Goal: Check status

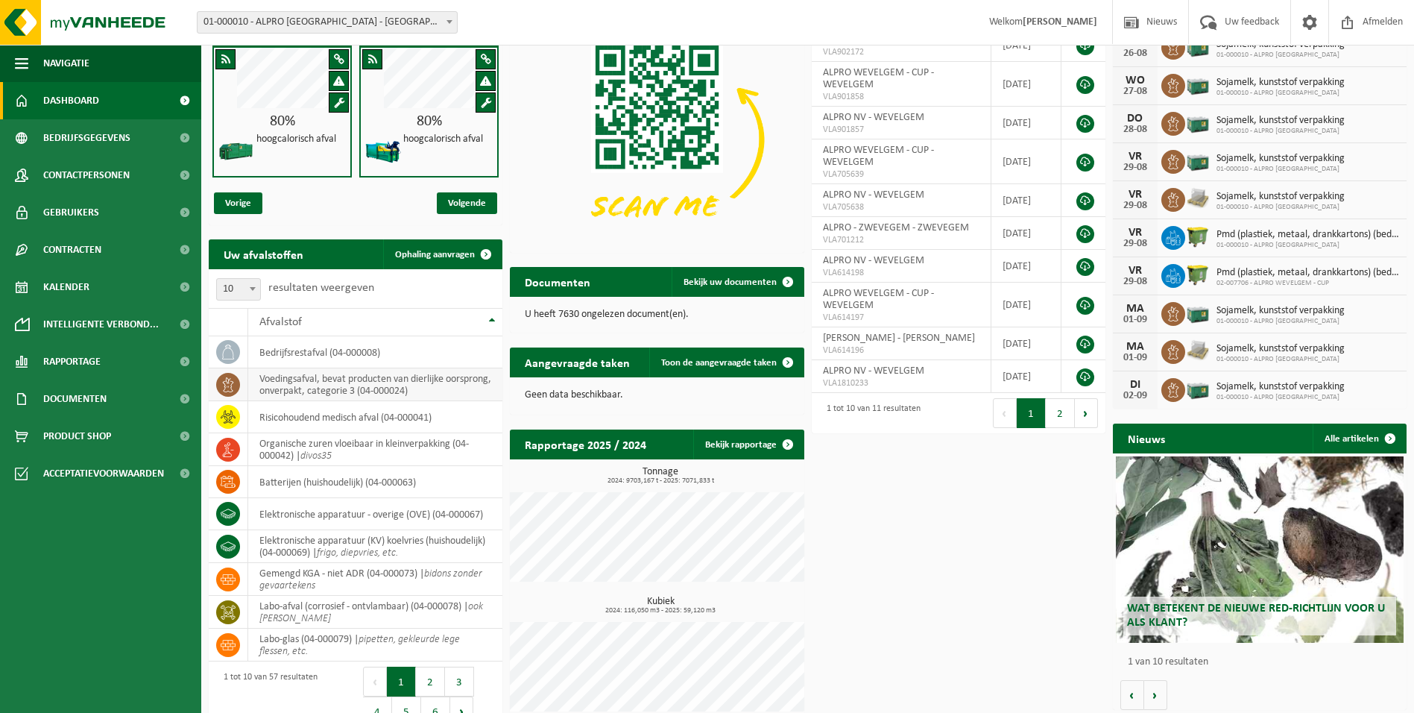
scroll to position [118, 0]
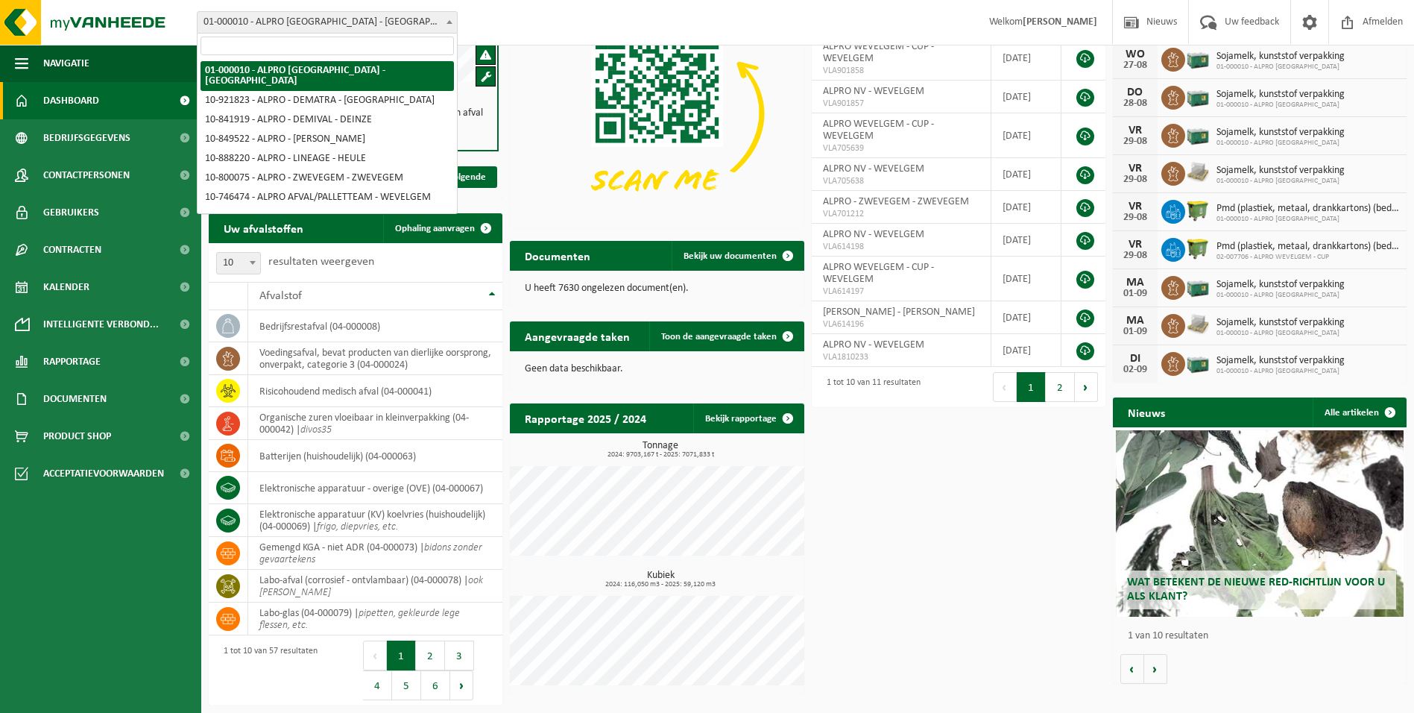
click at [450, 22] on b at bounding box center [450, 22] width 6 height 4
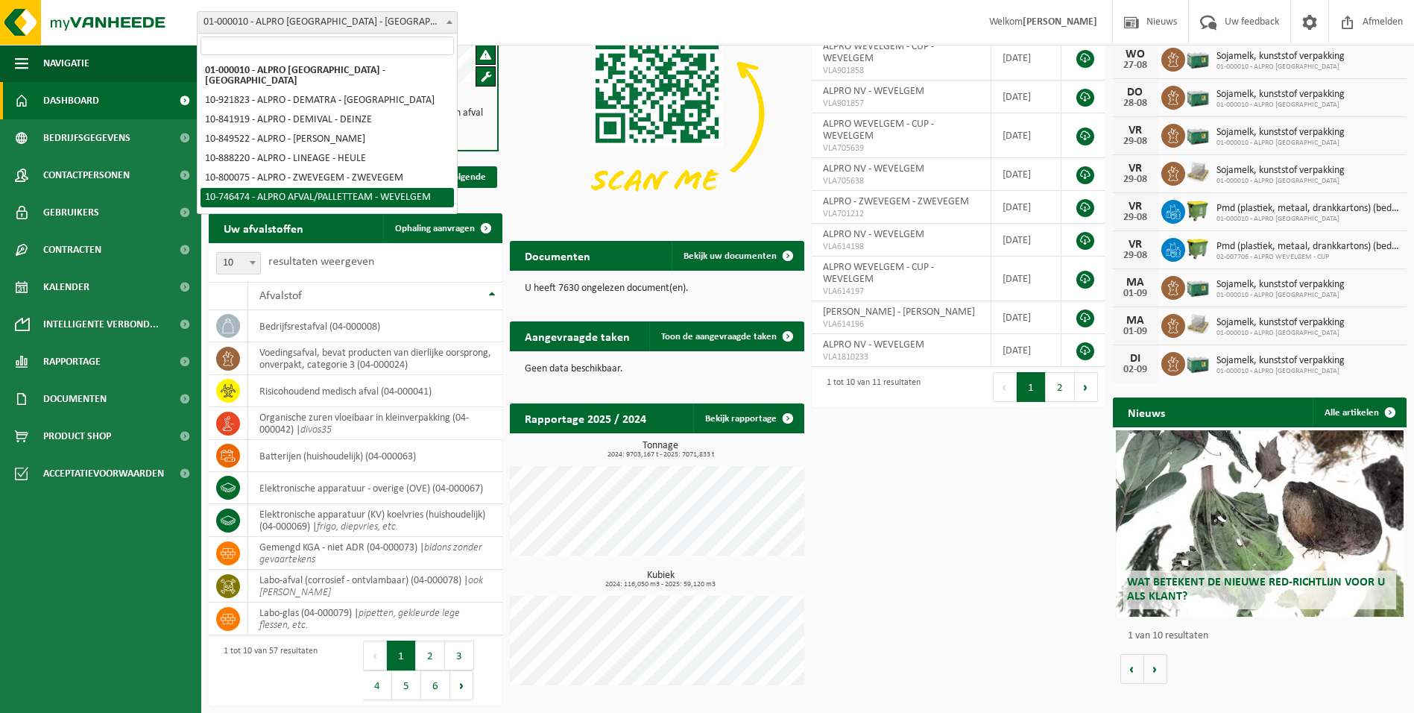
select select "5634"
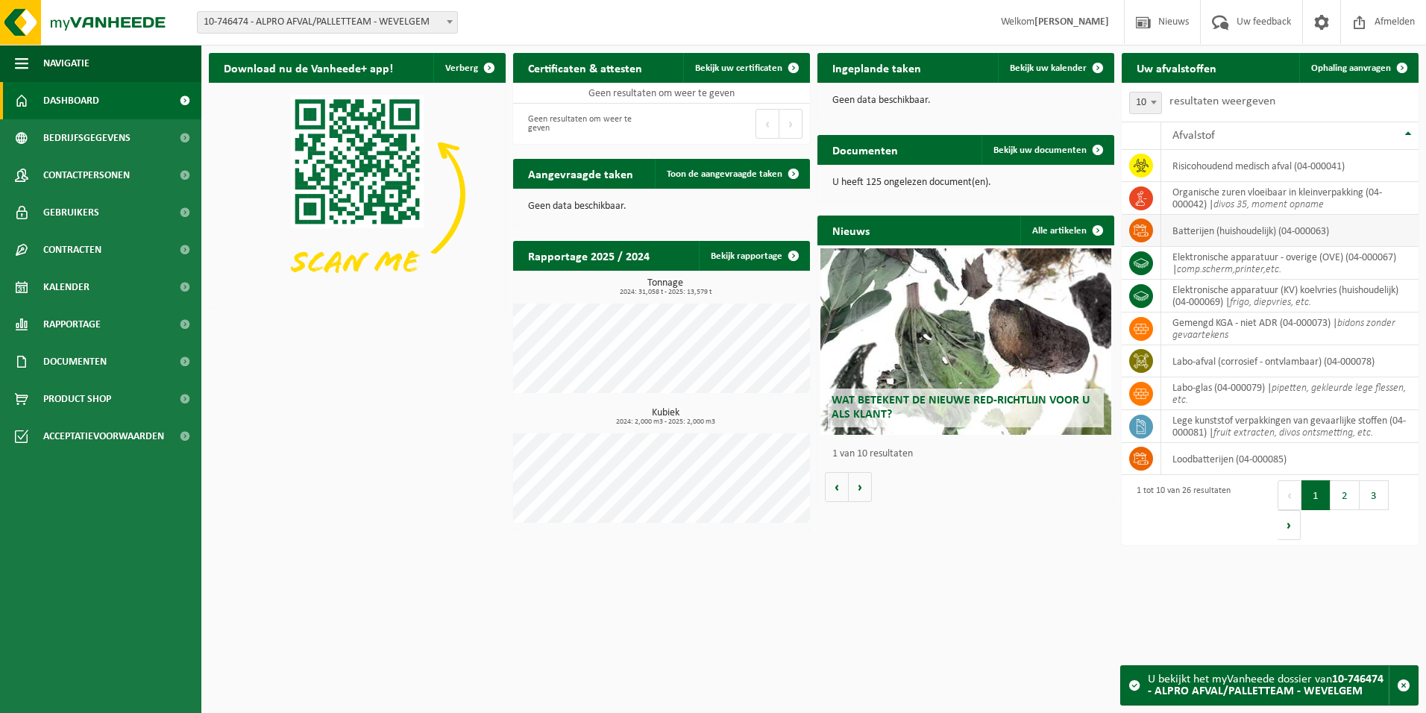
click at [1228, 236] on td "batterijen (huishoudelijk) (04-000063)" at bounding box center [1289, 231] width 257 height 32
click at [1338, 497] on button "2" at bounding box center [1344, 495] width 29 height 30
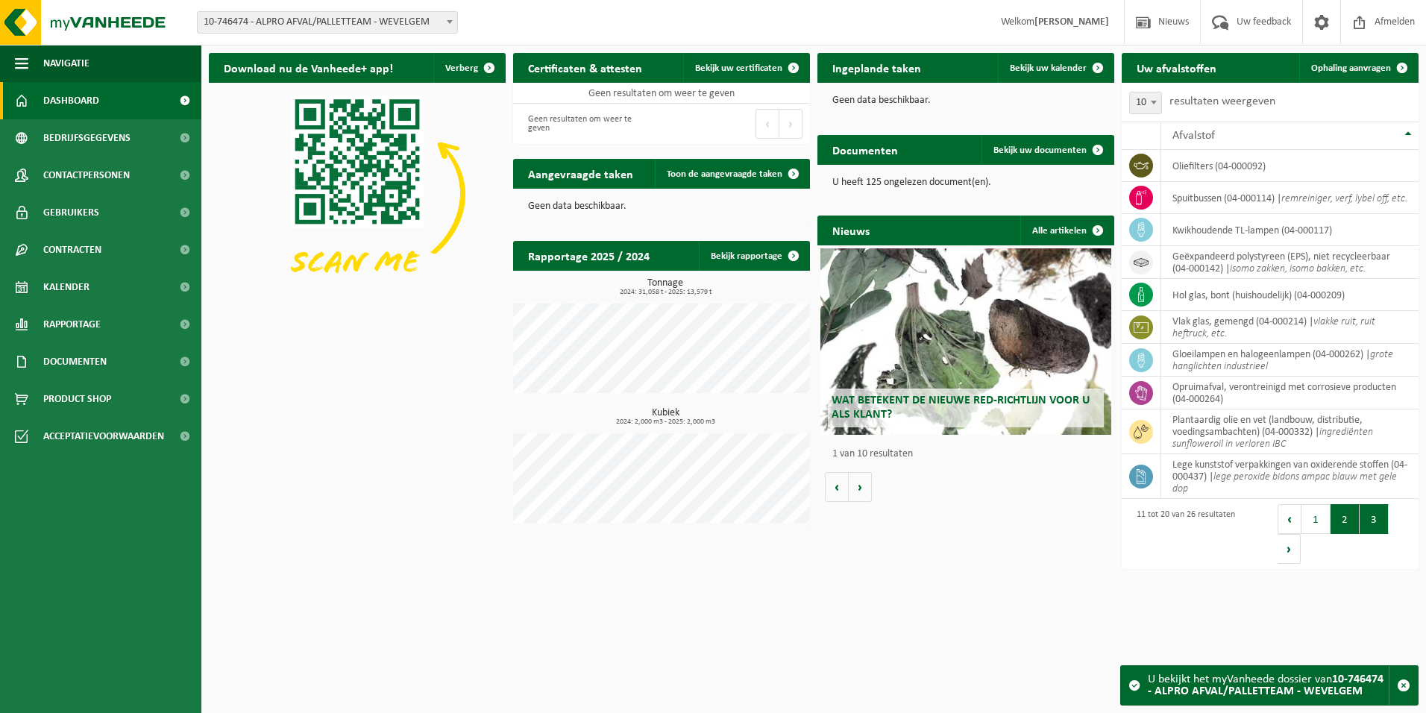
click at [1370, 519] on button "3" at bounding box center [1373, 519] width 29 height 30
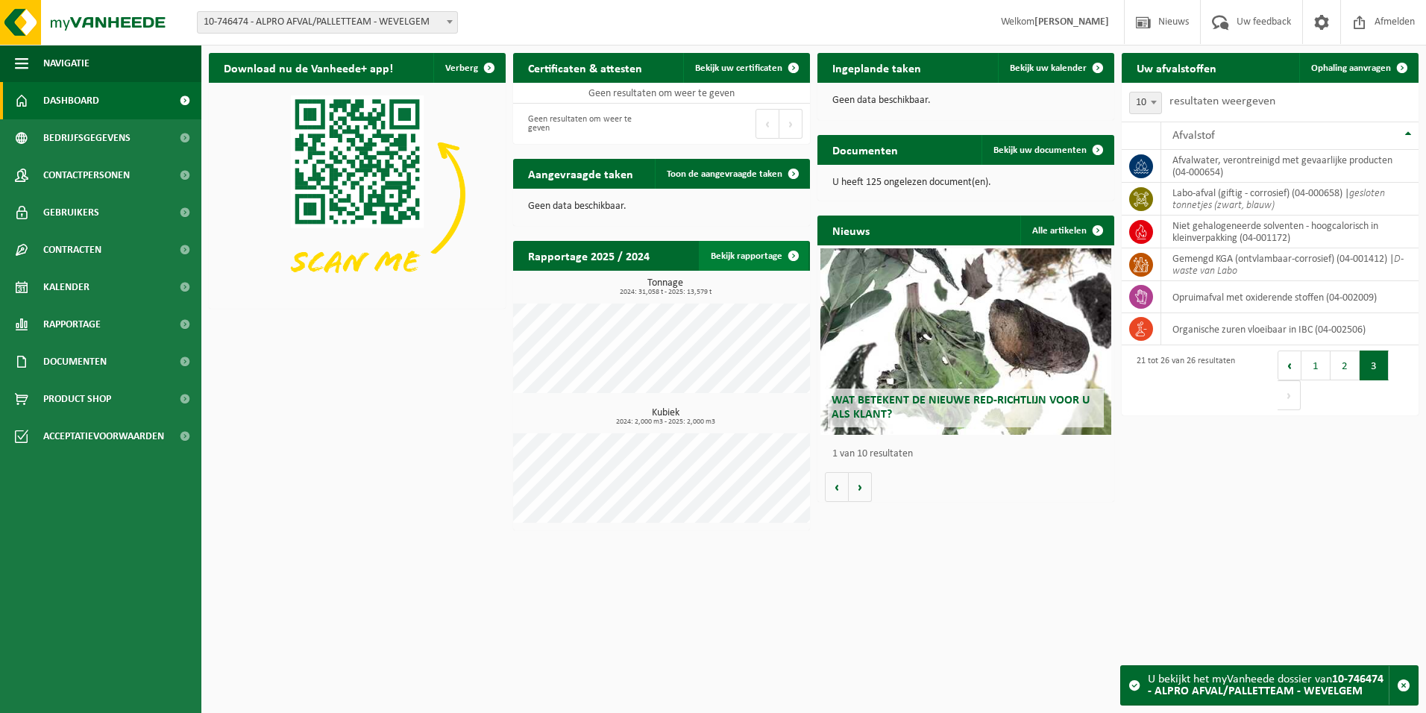
click at [747, 256] on link "Bekijk rapportage" at bounding box center [754, 256] width 110 height 30
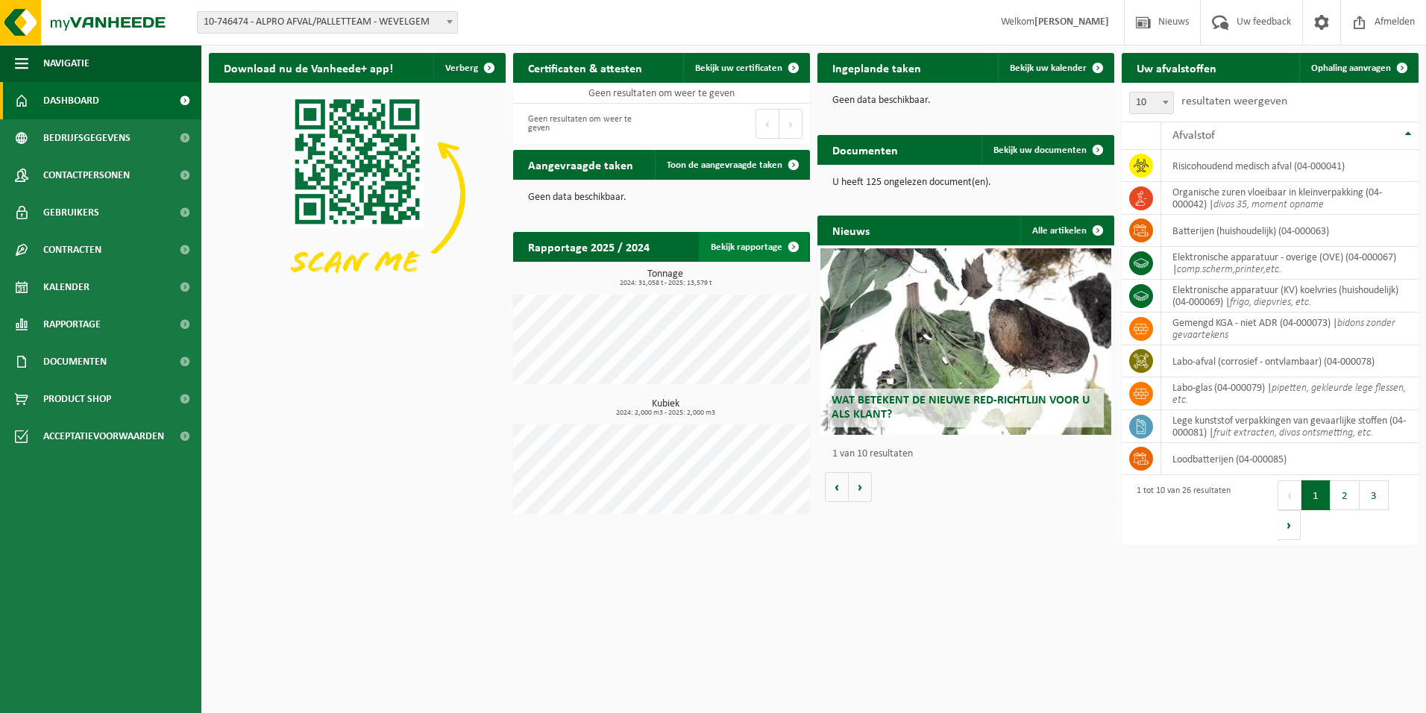
click at [750, 248] on link "Bekijk rapportage" at bounding box center [754, 247] width 110 height 30
